Goal: Information Seeking & Learning: Stay updated

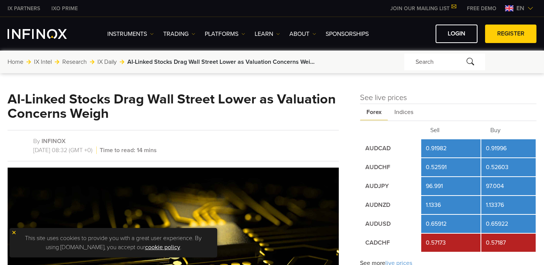
click at [106, 59] on link "IX Daily" at bounding box center [106, 61] width 19 height 9
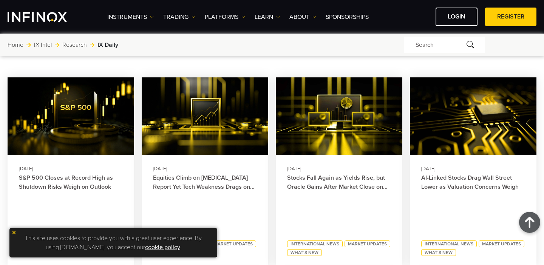
scroll to position [342, 0]
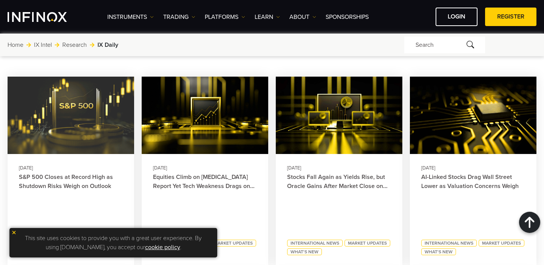
click at [83, 148] on img at bounding box center [70, 115] width 139 height 85
click at [67, 110] on img at bounding box center [70, 115] width 139 height 85
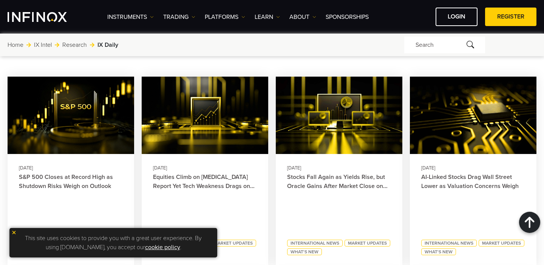
click at [65, 184] on link "S&P 500 Closes at Record High as Shutdown Risks Weigh on Outlook" at bounding box center [71, 182] width 104 height 18
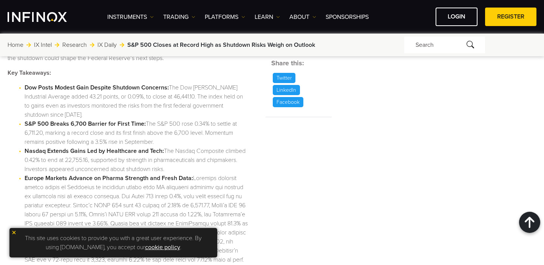
scroll to position [1113, 0]
